Goal: Transaction & Acquisition: Purchase product/service

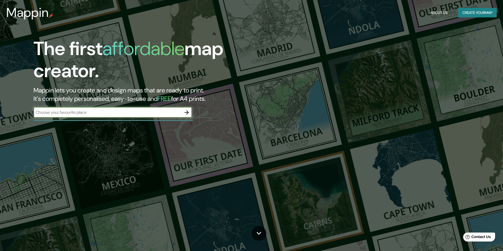
click at [69, 113] on input "text" at bounding box center [108, 112] width 148 height 6
type input "ilo"
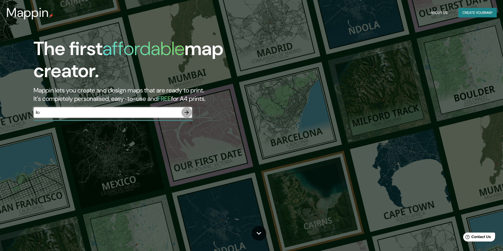
click at [187, 112] on icon "button" at bounding box center [186, 112] width 6 height 6
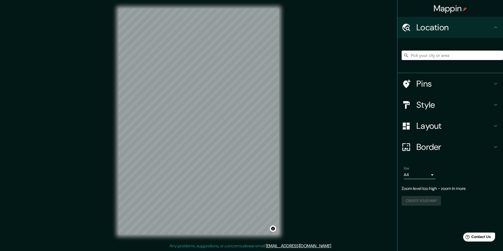
click at [456, 56] on input "Pick your city or area" at bounding box center [451, 55] width 101 height 9
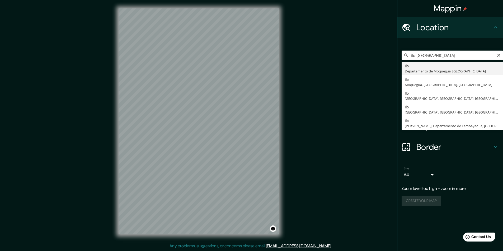
type input "Ilo, Departamento de Moquegua, [GEOGRAPHIC_DATA]"
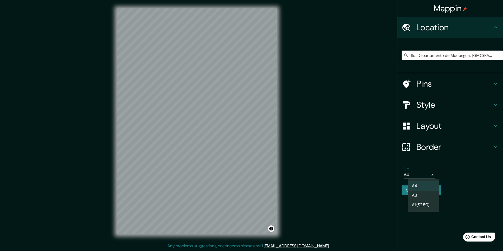
click at [433, 174] on body "Mappin Location [GEOGRAPHIC_DATA], [GEOGRAPHIC_DATA], [GEOGRAPHIC_DATA] Pins St…" at bounding box center [251, 125] width 503 height 251
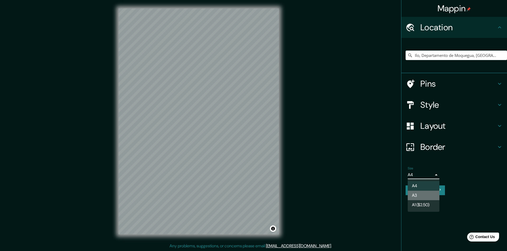
click at [424, 193] on li "A3" at bounding box center [423, 195] width 32 height 9
type input "a4"
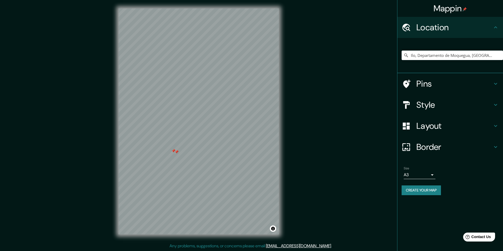
drag, startPoint x: 184, startPoint y: 141, endPoint x: 213, endPoint y: 150, distance: 30.1
click at [179, 150] on div at bounding box center [176, 152] width 4 height 4
click at [253, 104] on div at bounding box center [253, 103] width 4 height 4
drag, startPoint x: 273, startPoint y: 112, endPoint x: 244, endPoint y: 123, distance: 31.3
click at [240, 123] on div at bounding box center [237, 122] width 4 height 4
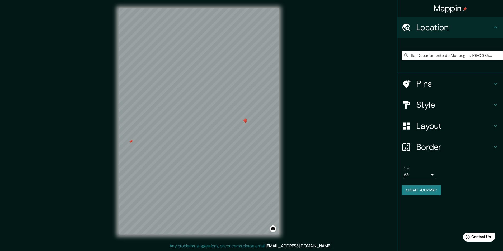
click at [244, 121] on div at bounding box center [245, 122] width 4 height 4
click at [244, 121] on div at bounding box center [245, 120] width 4 height 4
click at [244, 121] on div at bounding box center [244, 120] width 4 height 4
click at [164, 132] on div at bounding box center [165, 132] width 4 height 4
click at [173, 133] on div at bounding box center [171, 134] width 4 height 4
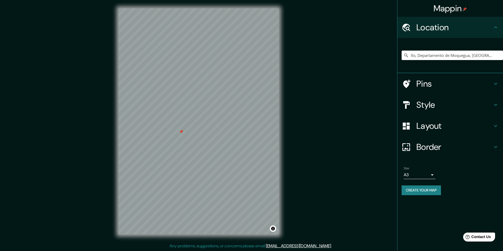
click at [182, 131] on div at bounding box center [181, 132] width 4 height 4
click at [497, 84] on icon at bounding box center [495, 84] width 3 height 2
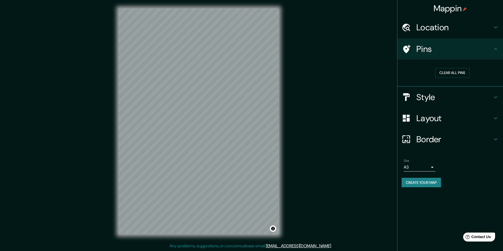
click at [496, 95] on icon at bounding box center [495, 97] width 6 height 6
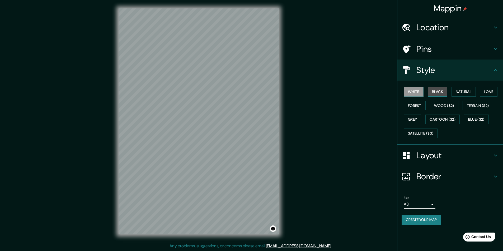
click at [440, 94] on button "Black" at bounding box center [437, 92] width 20 height 10
click at [461, 91] on button "Natural" at bounding box center [463, 92] width 24 height 10
click at [488, 92] on button "Love" at bounding box center [488, 92] width 17 height 10
click at [423, 107] on button "Forest" at bounding box center [414, 106] width 22 height 10
click at [441, 108] on button "Wood ($2)" at bounding box center [444, 106] width 28 height 10
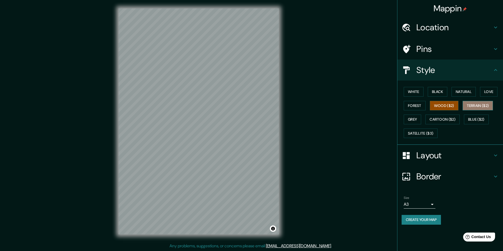
click at [474, 106] on button "Terrain ($2)" at bounding box center [477, 106] width 31 height 10
click at [416, 118] on button "Grey" at bounding box center [411, 120] width 17 height 10
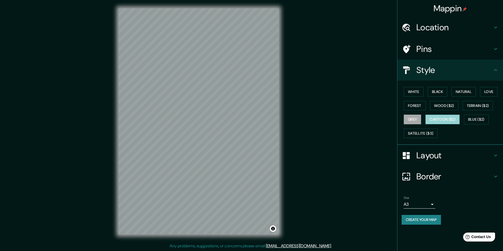
click at [441, 118] on button "Cartoon ($2)" at bounding box center [442, 120] width 34 height 10
click at [475, 117] on button "Blue ($2)" at bounding box center [476, 120] width 25 height 10
drag, startPoint x: 474, startPoint y: 117, endPoint x: 478, endPoint y: 119, distance: 3.9
click at [478, 119] on button "Blue ($2)" at bounding box center [476, 120] width 25 height 10
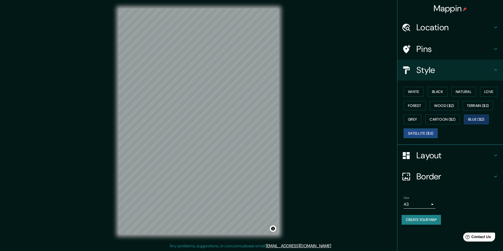
click at [426, 132] on button "Satellite ($3)" at bounding box center [420, 134] width 34 height 10
click at [448, 106] on button "Wood ($2)" at bounding box center [444, 106] width 28 height 10
click at [443, 94] on button "Black" at bounding box center [437, 92] width 20 height 10
click at [418, 92] on button "White" at bounding box center [413, 92] width 20 height 10
click at [451, 28] on h4 "Location" at bounding box center [454, 27] width 76 height 11
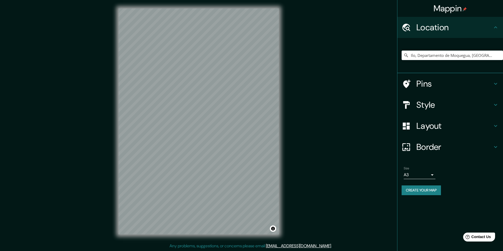
click at [435, 124] on h4 "Layout" at bounding box center [454, 126] width 76 height 11
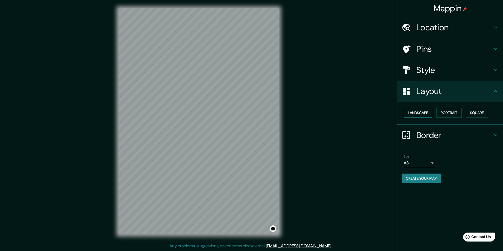
click at [424, 114] on button "Landscape" at bounding box center [417, 113] width 28 height 10
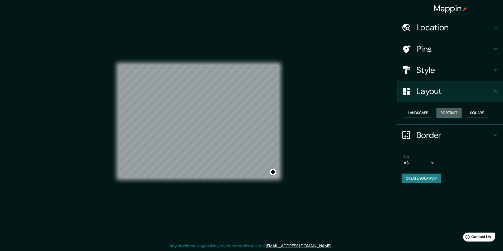
click at [446, 113] on button "Portrait" at bounding box center [448, 113] width 25 height 10
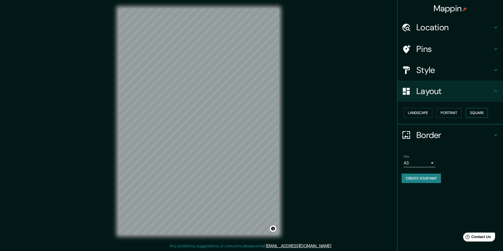
click at [477, 110] on button "Square" at bounding box center [476, 113] width 22 height 10
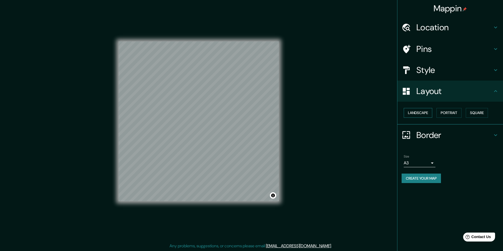
click at [416, 110] on button "Landscape" at bounding box center [417, 113] width 28 height 10
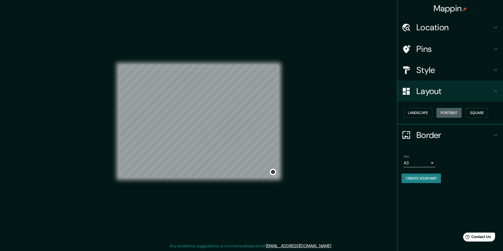
click at [450, 112] on button "Portrait" at bounding box center [448, 113] width 25 height 10
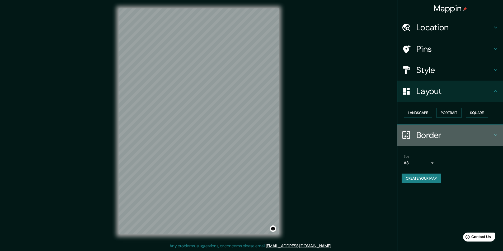
click at [424, 138] on h4 "Border" at bounding box center [454, 135] width 76 height 11
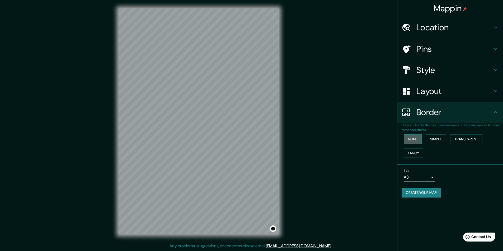
click at [414, 138] on button "None" at bounding box center [412, 140] width 18 height 10
click at [412, 138] on button "None" at bounding box center [412, 140] width 18 height 10
click at [432, 140] on button "Simple" at bounding box center [436, 140] width 20 height 10
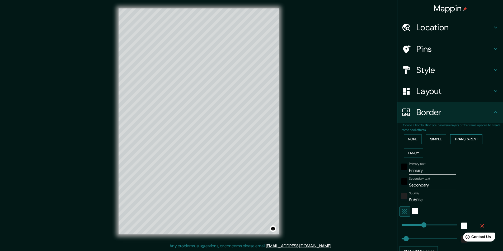
click at [460, 140] on button "Transparent" at bounding box center [466, 140] width 32 height 10
click at [404, 155] on button "Fancy" at bounding box center [413, 154] width 20 height 10
click at [402, 169] on div "black" at bounding box center [404, 167] width 6 height 6
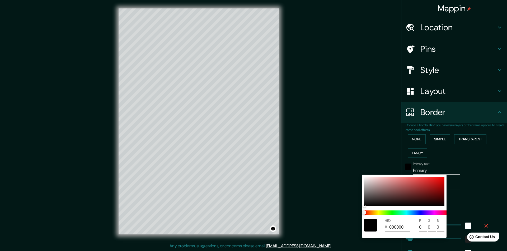
click at [457, 162] on div at bounding box center [253, 125] width 507 height 251
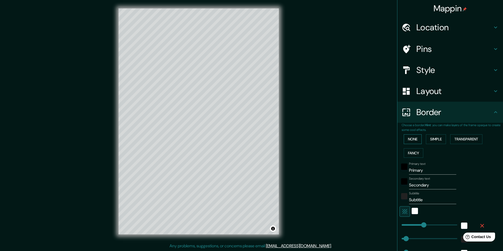
click at [411, 139] on button "None" at bounding box center [412, 140] width 18 height 10
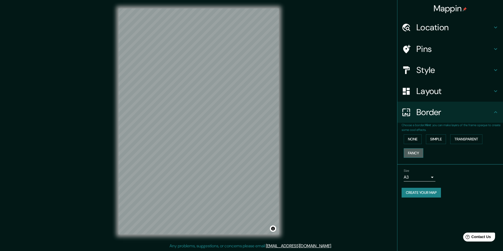
click at [416, 155] on button "Fancy" at bounding box center [413, 154] width 20 height 10
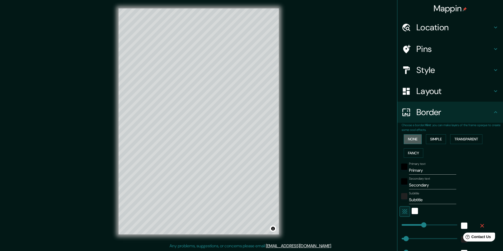
click at [416, 140] on button "None" at bounding box center [412, 140] width 18 height 10
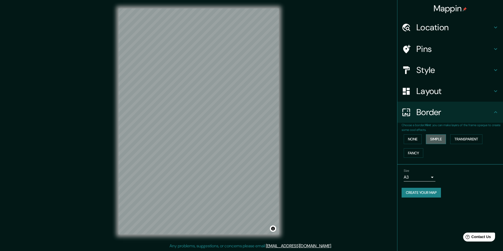
click at [442, 142] on button "Simple" at bounding box center [436, 140] width 20 height 10
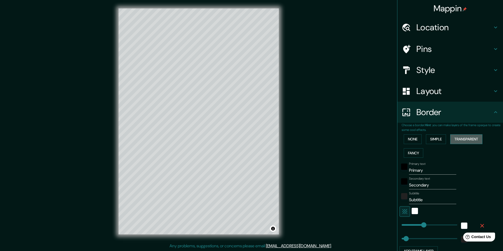
click at [463, 138] on button "Transparent" at bounding box center [466, 140] width 32 height 10
type input "291"
type input "49"
click at [435, 138] on button "Simple" at bounding box center [436, 140] width 20 height 10
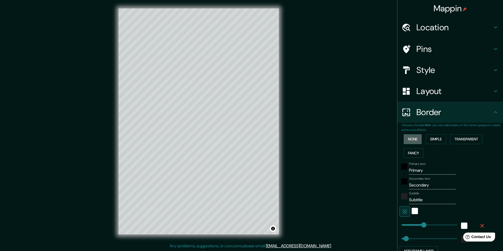
click at [409, 141] on button "None" at bounding box center [412, 140] width 18 height 10
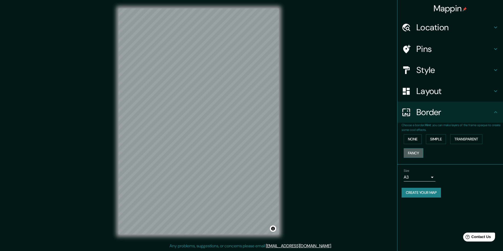
click at [411, 154] on button "Fancy" at bounding box center [413, 154] width 20 height 10
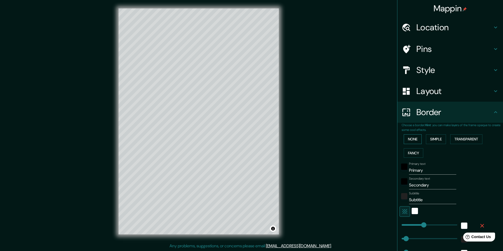
click at [413, 140] on button "None" at bounding box center [412, 140] width 18 height 10
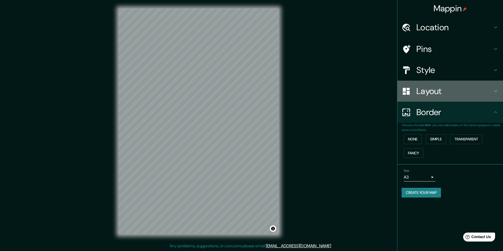
click at [433, 94] on h4 "Layout" at bounding box center [454, 91] width 76 height 11
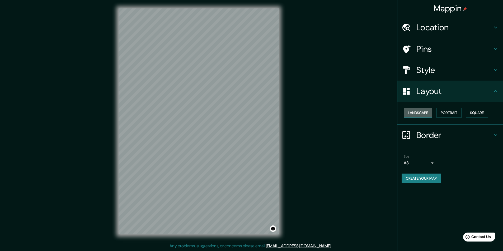
click at [424, 115] on button "Landscape" at bounding box center [417, 113] width 28 height 10
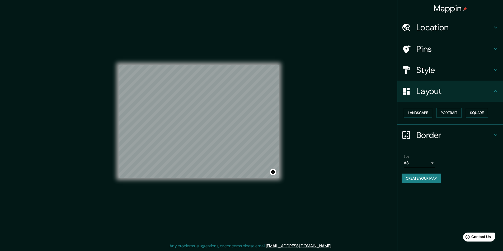
click at [422, 180] on button "Create your map" at bounding box center [420, 179] width 39 height 10
click at [432, 179] on button "Create your map" at bounding box center [420, 179] width 39 height 10
click at [431, 178] on button "Create your map" at bounding box center [420, 179] width 39 height 10
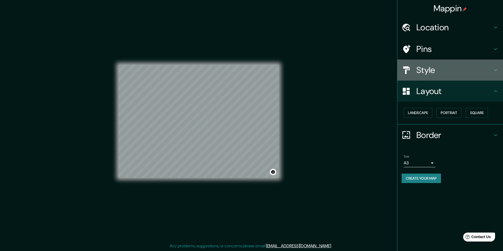
click at [463, 60] on div "Style" at bounding box center [450, 70] width 106 height 21
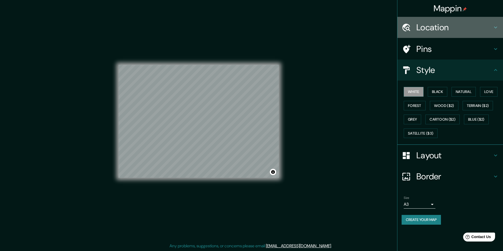
click at [452, 30] on h4 "Location" at bounding box center [454, 27] width 76 height 11
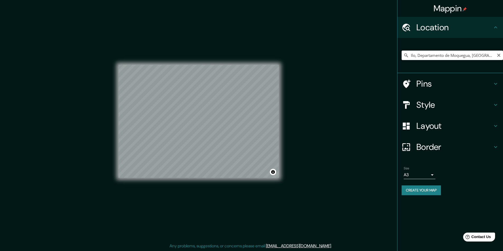
click at [440, 55] on input "Ilo, Departamento de Moquegua, [GEOGRAPHIC_DATA]" at bounding box center [451, 55] width 101 height 9
click at [436, 56] on input "Ilo, Departamento de Moquegua, [GEOGRAPHIC_DATA]" at bounding box center [451, 55] width 101 height 9
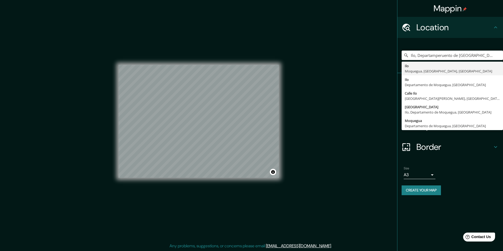
drag, startPoint x: 482, startPoint y: 57, endPoint x: 349, endPoint y: 66, distance: 133.5
click at [349, 66] on div "Mappin Location [GEOGRAPHIC_DATA], Departamperuento de Moquegua, [GEOGRAPHIC_DA…" at bounding box center [251, 126] width 503 height 252
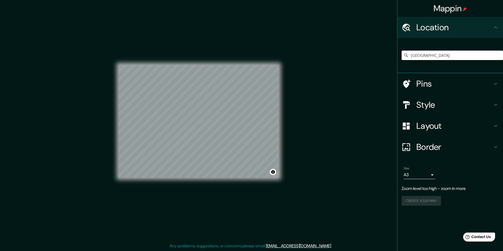
type input "[GEOGRAPHIC_DATA]"
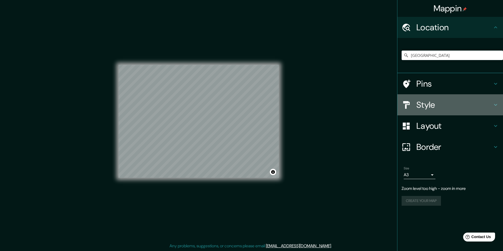
click at [449, 104] on h4 "Style" at bounding box center [454, 105] width 76 height 11
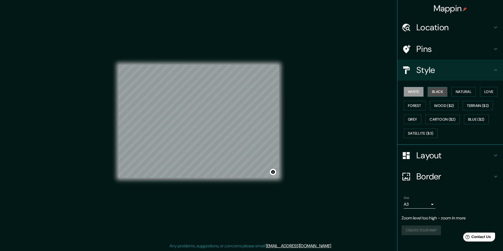
click at [439, 92] on button "Black" at bounding box center [437, 92] width 20 height 10
click at [464, 91] on button "Natural" at bounding box center [463, 92] width 24 height 10
click at [425, 105] on button "Forest" at bounding box center [414, 106] width 22 height 10
click at [441, 107] on button "Wood ($2)" at bounding box center [444, 106] width 28 height 10
click at [478, 107] on button "Terrain ($2)" at bounding box center [477, 106] width 31 height 10
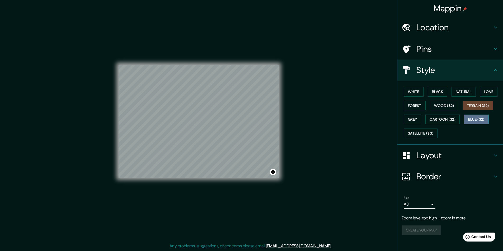
click at [476, 118] on button "Blue ($2)" at bounding box center [476, 120] width 25 height 10
click at [426, 134] on button "Satellite ($3)" at bounding box center [420, 134] width 34 height 10
click at [411, 121] on button "Grey" at bounding box center [411, 120] width 17 height 10
click at [411, 120] on button "Grey" at bounding box center [411, 120] width 17 height 10
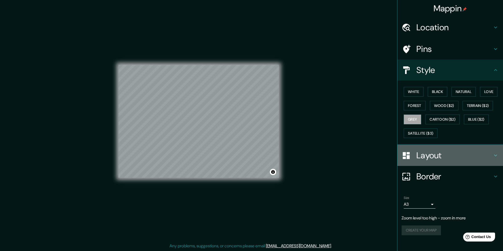
click at [439, 155] on h4 "Layout" at bounding box center [454, 155] width 76 height 11
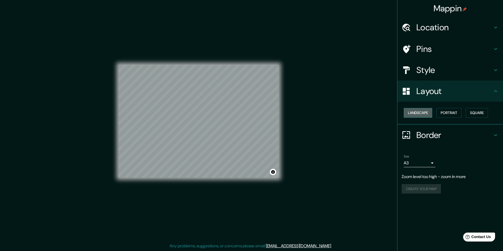
click at [420, 117] on button "Landscape" at bounding box center [417, 113] width 28 height 10
click at [449, 114] on button "Portrait" at bounding box center [448, 113] width 25 height 10
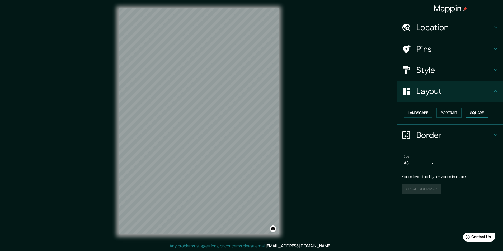
click at [482, 110] on button "Square" at bounding box center [476, 113] width 22 height 10
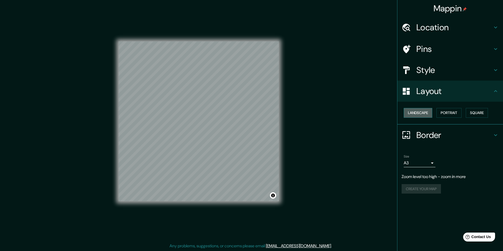
click at [419, 110] on button "Landscape" at bounding box center [417, 113] width 28 height 10
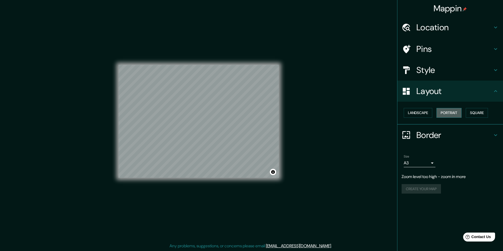
click at [453, 112] on button "Portrait" at bounding box center [448, 113] width 25 height 10
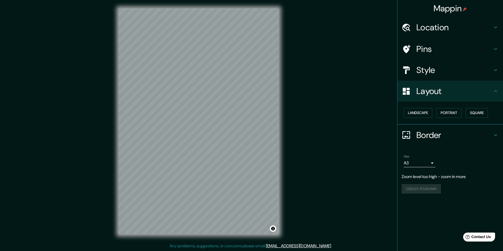
click at [445, 52] on h4 "Pins" at bounding box center [454, 49] width 76 height 11
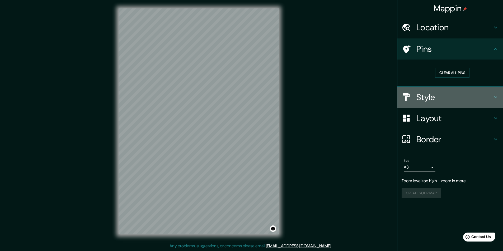
click at [441, 95] on h4 "Style" at bounding box center [454, 97] width 76 height 11
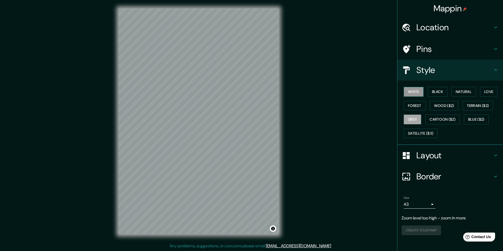
click at [416, 94] on button "White" at bounding box center [413, 92] width 20 height 10
click at [435, 92] on button "Black" at bounding box center [437, 92] width 20 height 10
click at [463, 93] on button "Natural" at bounding box center [463, 92] width 24 height 10
click at [491, 92] on button "Love" at bounding box center [488, 92] width 17 height 10
click at [424, 107] on button "Forest" at bounding box center [414, 106] width 22 height 10
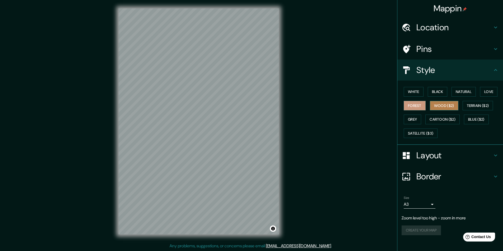
click at [438, 108] on button "Wood ($2)" at bounding box center [444, 106] width 28 height 10
click at [473, 103] on button "Terrain ($2)" at bounding box center [477, 106] width 31 height 10
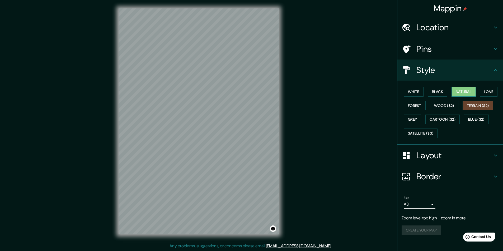
click at [464, 91] on button "Natural" at bounding box center [463, 92] width 24 height 10
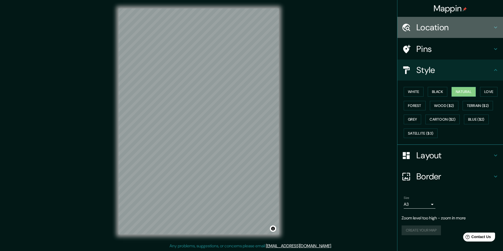
click at [443, 30] on h4 "Location" at bounding box center [454, 27] width 76 height 11
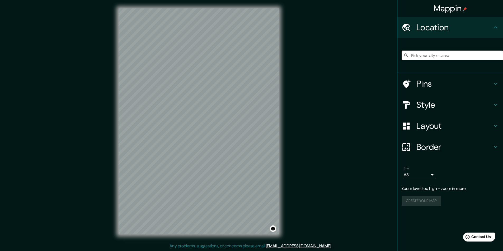
click at [440, 53] on input "Pick your city or area" at bounding box center [451, 55] width 101 height 9
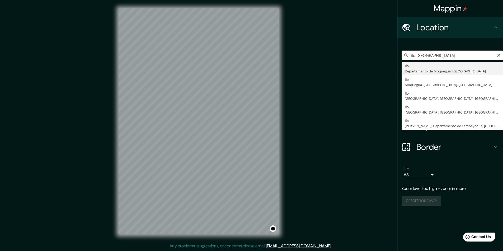
type input "Ilo, Departamento de Moquegua, [GEOGRAPHIC_DATA]"
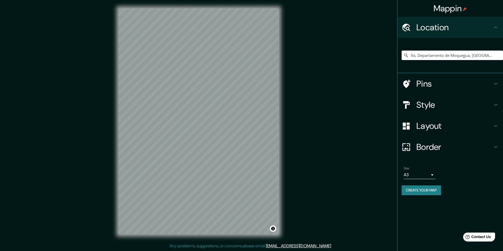
click at [493, 127] on icon at bounding box center [495, 126] width 6 height 6
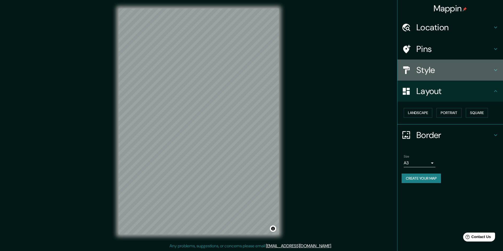
click at [499, 68] on div "Style" at bounding box center [450, 70] width 106 height 21
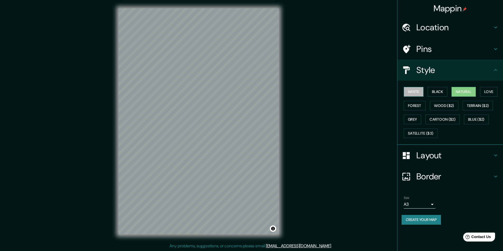
click at [408, 90] on button "White" at bounding box center [413, 92] width 20 height 10
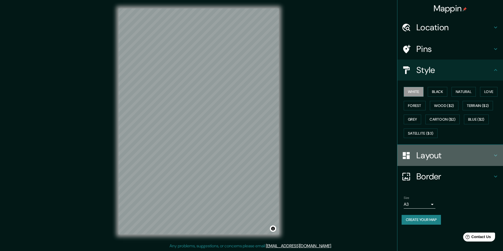
click at [425, 153] on h4 "Layout" at bounding box center [454, 155] width 76 height 11
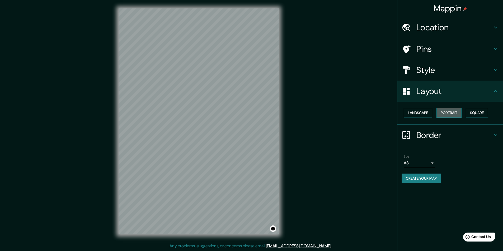
click at [447, 114] on button "Portrait" at bounding box center [448, 113] width 25 height 10
click at [424, 113] on button "Landscape" at bounding box center [417, 113] width 28 height 10
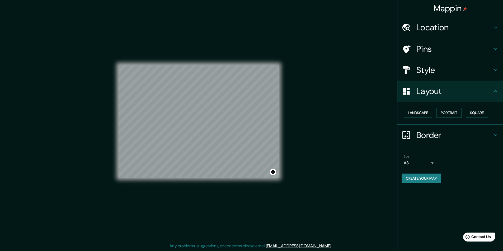
click at [425, 175] on button "Create your map" at bounding box center [420, 179] width 39 height 10
click at [274, 172] on button "Toggle attribution" at bounding box center [273, 172] width 6 height 6
click at [274, 173] on button "Toggle attribution" at bounding box center [273, 172] width 6 height 6
click at [264, 172] on link "Improve this map" at bounding box center [255, 172] width 26 height 4
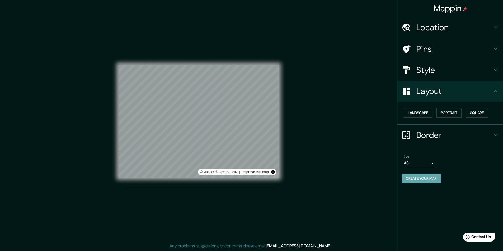
click at [421, 182] on button "Create your map" at bounding box center [420, 179] width 39 height 10
click at [300, 120] on div "Mappin Location [GEOGRAPHIC_DATA], [GEOGRAPHIC_DATA], [GEOGRAPHIC_DATA] Pins St…" at bounding box center [251, 126] width 503 height 252
click at [417, 178] on button "Create your map" at bounding box center [420, 179] width 39 height 10
click at [307, 248] on link "[EMAIL_ADDRESS][DOMAIN_NAME]" at bounding box center [298, 247] width 65 height 6
click at [406, 180] on button "Create your map" at bounding box center [420, 179] width 39 height 10
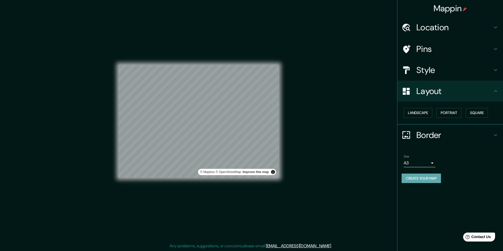
click at [419, 178] on button "Create your map" at bounding box center [420, 179] width 39 height 10
click at [419, 178] on div "Create your map" at bounding box center [449, 179] width 97 height 10
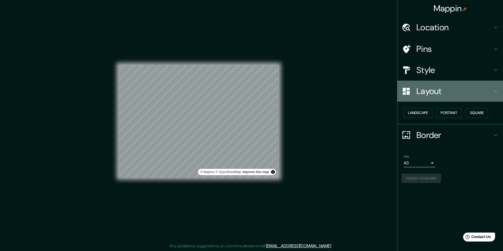
click at [495, 90] on icon at bounding box center [495, 91] width 6 height 6
click at [495, 93] on icon at bounding box center [495, 91] width 6 height 6
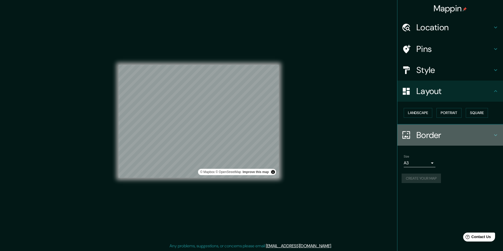
click at [496, 136] on icon at bounding box center [495, 135] width 6 height 6
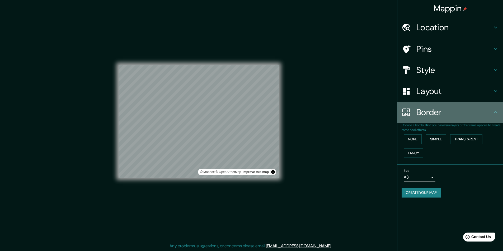
click at [498, 117] on div "Border" at bounding box center [450, 112] width 106 height 21
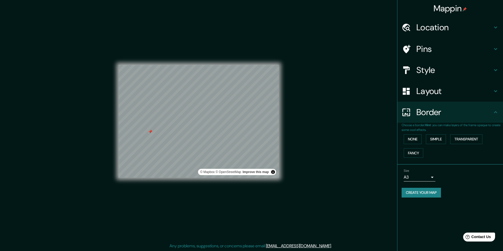
click at [149, 131] on div at bounding box center [150, 132] width 4 height 4
click at [188, 126] on div at bounding box center [188, 125] width 4 height 4
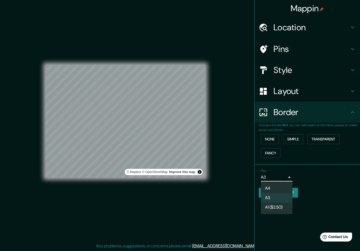
click at [284, 177] on body "Mappin Location [GEOGRAPHIC_DATA], [GEOGRAPHIC_DATA], [GEOGRAPHIC_DATA] Pins St…" at bounding box center [180, 125] width 360 height 251
click at [308, 197] on div at bounding box center [180, 125] width 360 height 251
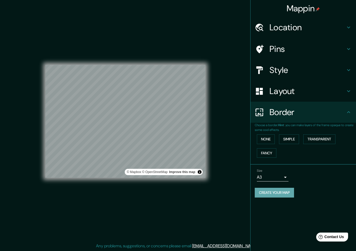
click at [290, 194] on button "Create your map" at bounding box center [274, 193] width 39 height 10
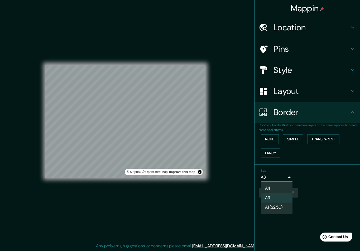
click at [287, 176] on body "Mappin Location [GEOGRAPHIC_DATA], [GEOGRAPHIC_DATA], [GEOGRAPHIC_DATA] Pins St…" at bounding box center [180, 125] width 360 height 251
click at [275, 191] on li "A4" at bounding box center [277, 188] width 32 height 9
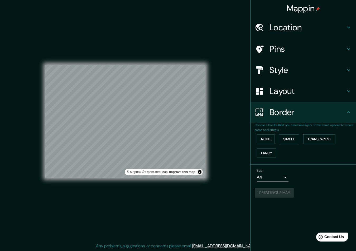
click at [282, 193] on div "Create your map" at bounding box center [303, 193] width 97 height 10
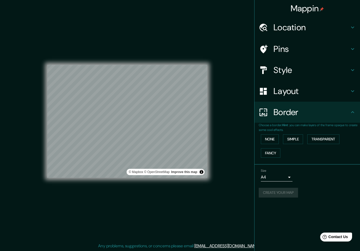
click at [283, 178] on body "Mappin Location [GEOGRAPHIC_DATA], [GEOGRAPHIC_DATA], [GEOGRAPHIC_DATA] Pins St…" at bounding box center [180, 125] width 360 height 251
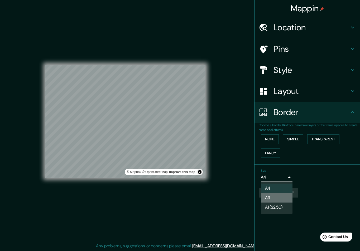
click at [277, 197] on li "A3" at bounding box center [277, 197] width 32 height 9
type input "a4"
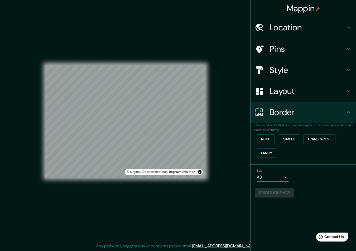
click at [280, 193] on div "Create your map" at bounding box center [303, 193] width 97 height 10
click at [279, 195] on button "Create your map" at bounding box center [274, 193] width 39 height 10
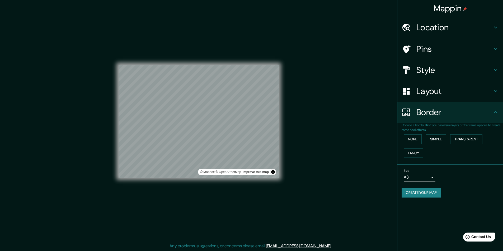
click at [458, 11] on h4 "Mappin" at bounding box center [450, 8] width 34 height 11
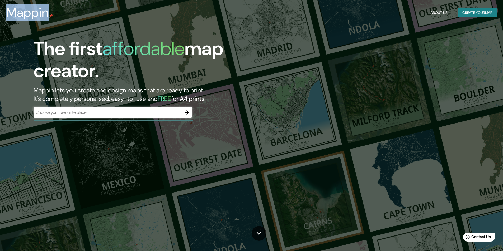
drag, startPoint x: 48, startPoint y: 12, endPoint x: 4, endPoint y: 12, distance: 44.1
click at [4, 12] on div "Mappin About Us Create your map" at bounding box center [251, 12] width 503 height 17
copy h3 "Mappin"
